Goal: Transaction & Acquisition: Purchase product/service

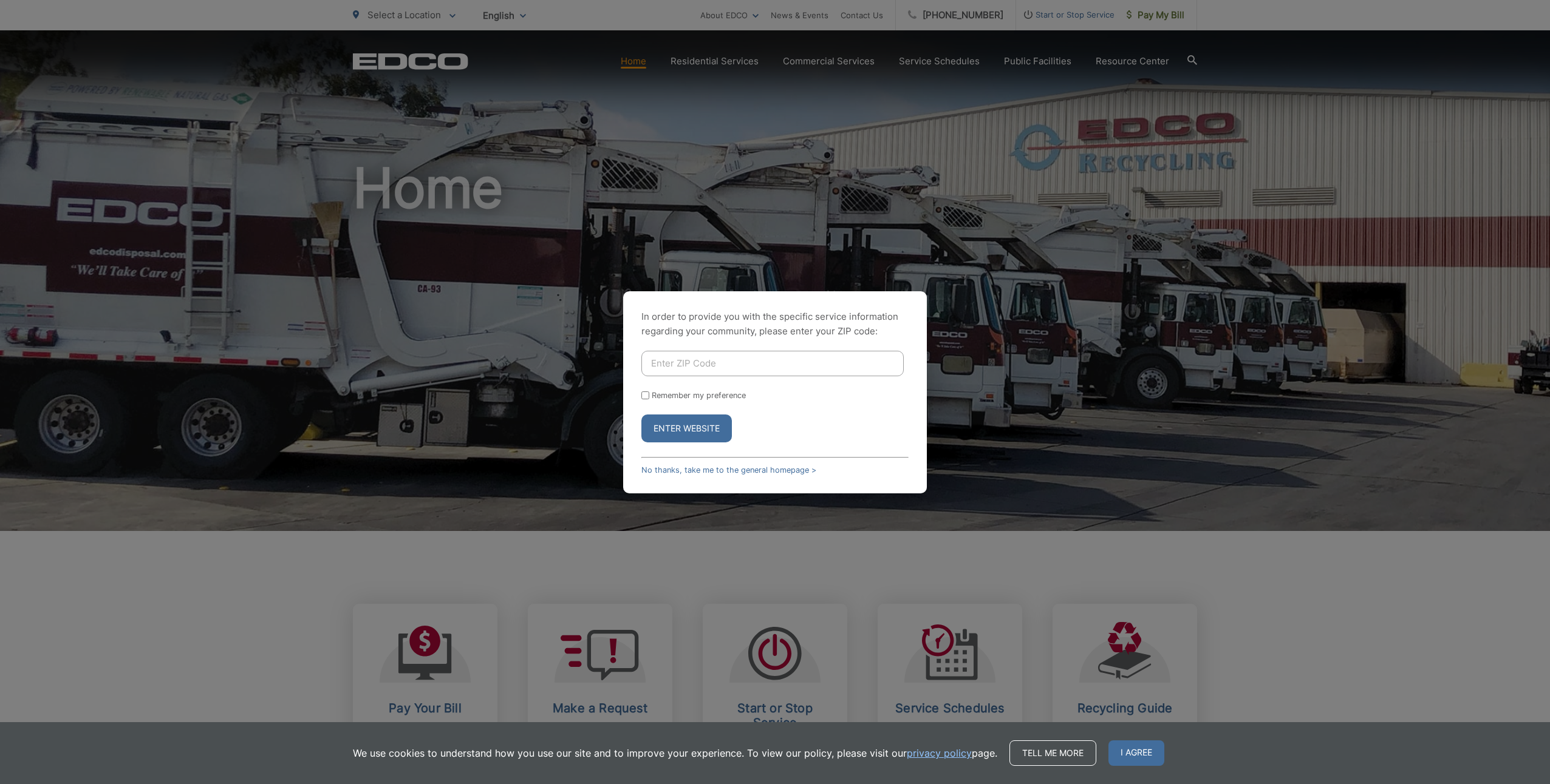
click at [742, 361] on input "Enter ZIP Code" at bounding box center [772, 364] width 262 height 26
type input "92029"
click at [645, 395] on input "Remember my preference" at bounding box center [645, 395] width 8 height 8
checkbox input "true"
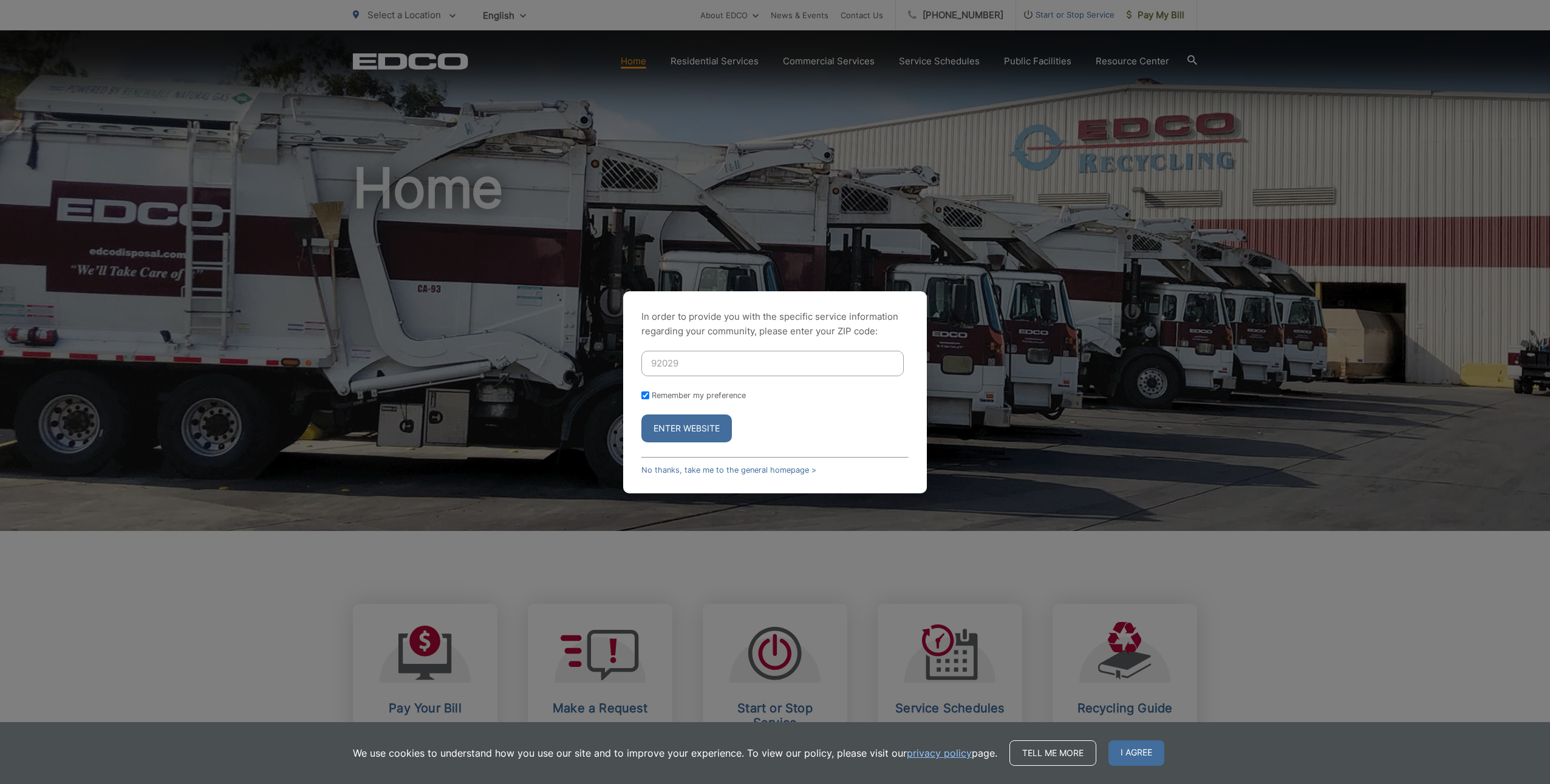
click at [688, 439] on button "Enter Website" at bounding box center [687, 428] width 91 height 28
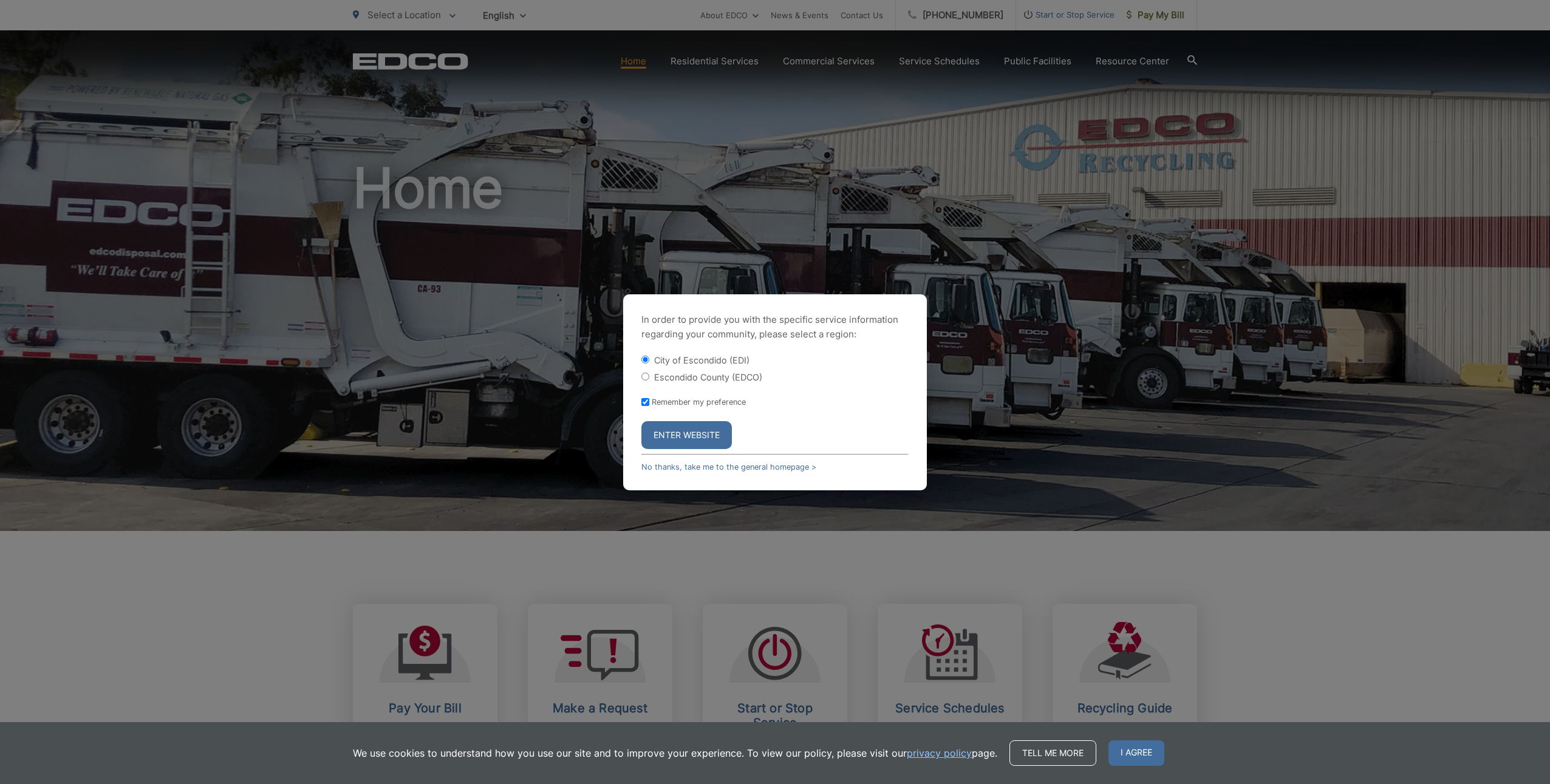
click at [699, 375] on label "Escondido County (EDCO)" at bounding box center [708, 377] width 108 height 10
click at [649, 375] on input "Escondido County (EDCO)" at bounding box center [645, 376] width 8 height 8
radio input "true"
click at [688, 443] on button "Enter Website" at bounding box center [687, 435] width 91 height 28
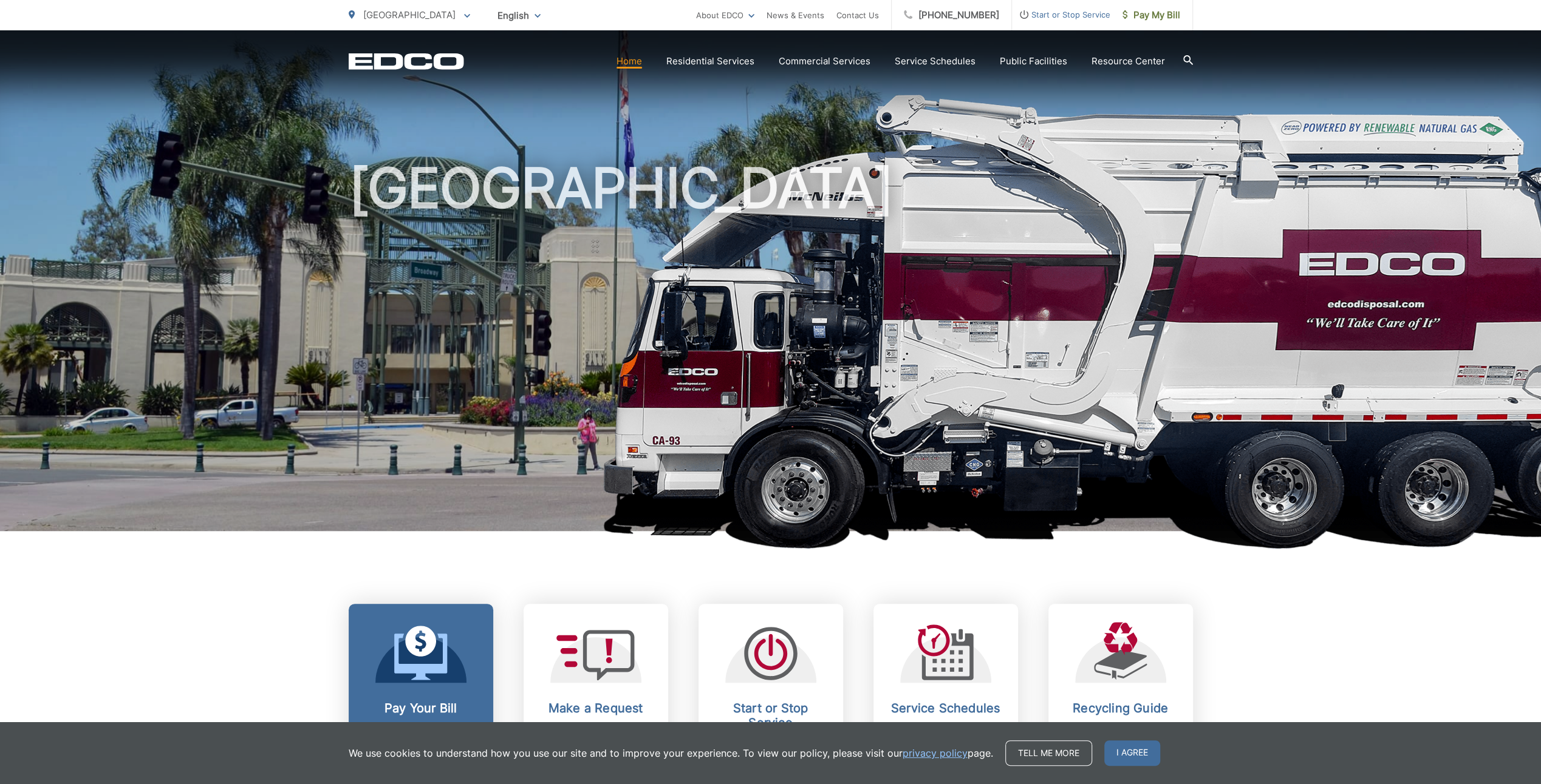
click at [430, 643] on icon at bounding box center [421, 642] width 31 height 31
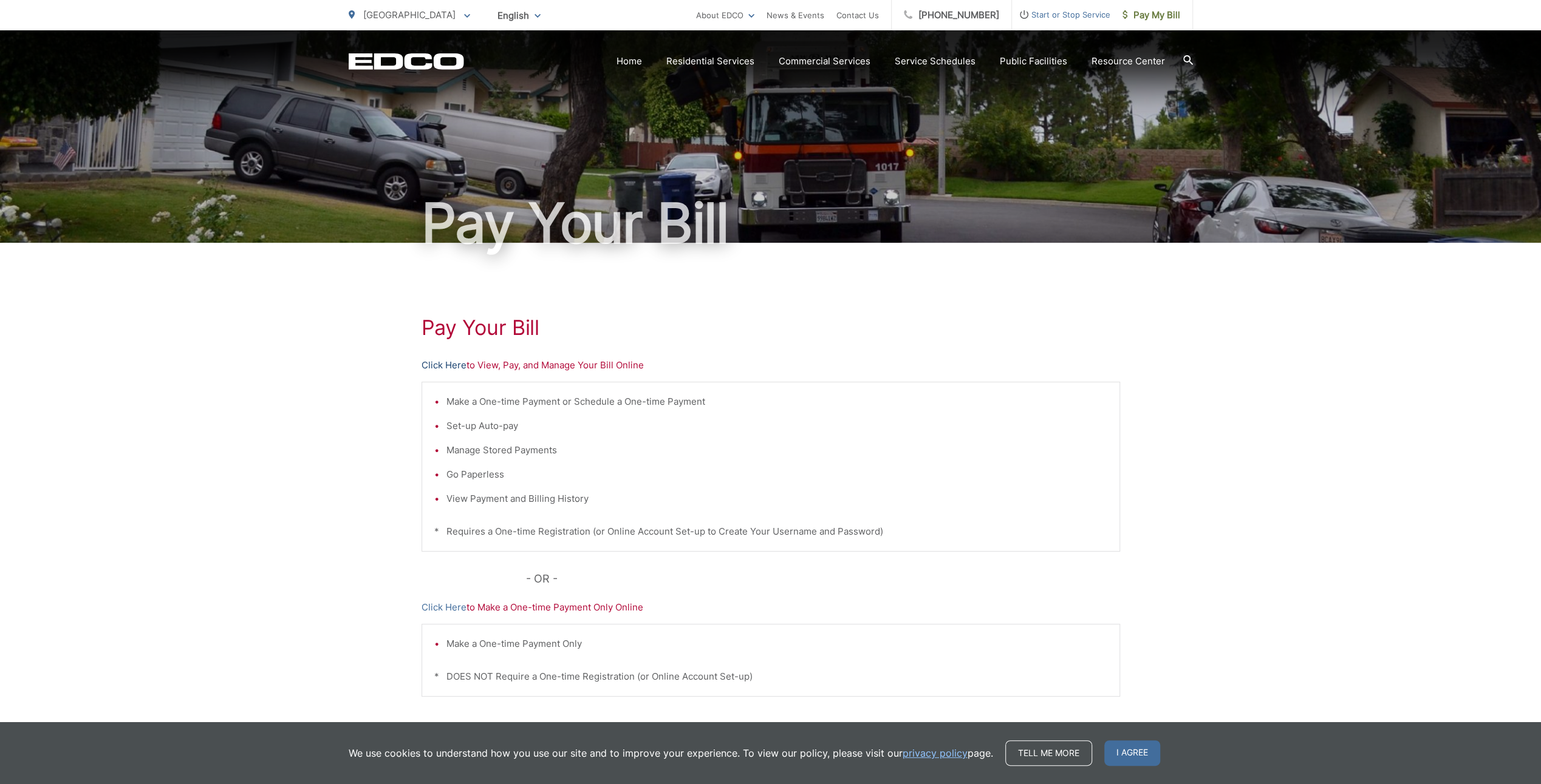
click at [457, 362] on link "Click Here" at bounding box center [444, 365] width 45 height 15
